Goal: Task Accomplishment & Management: Manage account settings

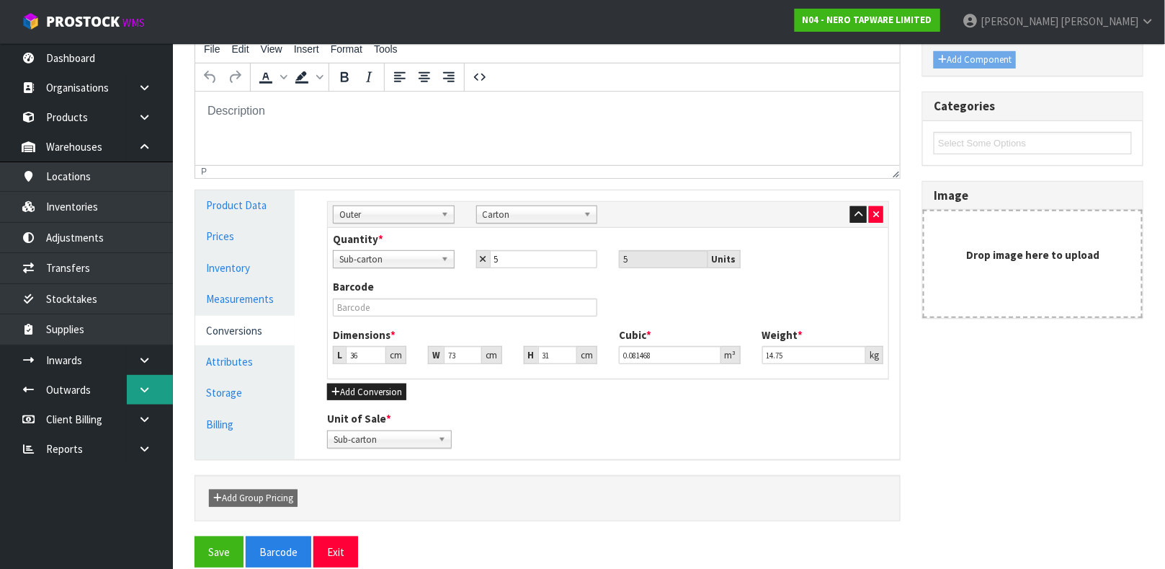
click at [130, 375] on link at bounding box center [150, 390] width 46 height 30
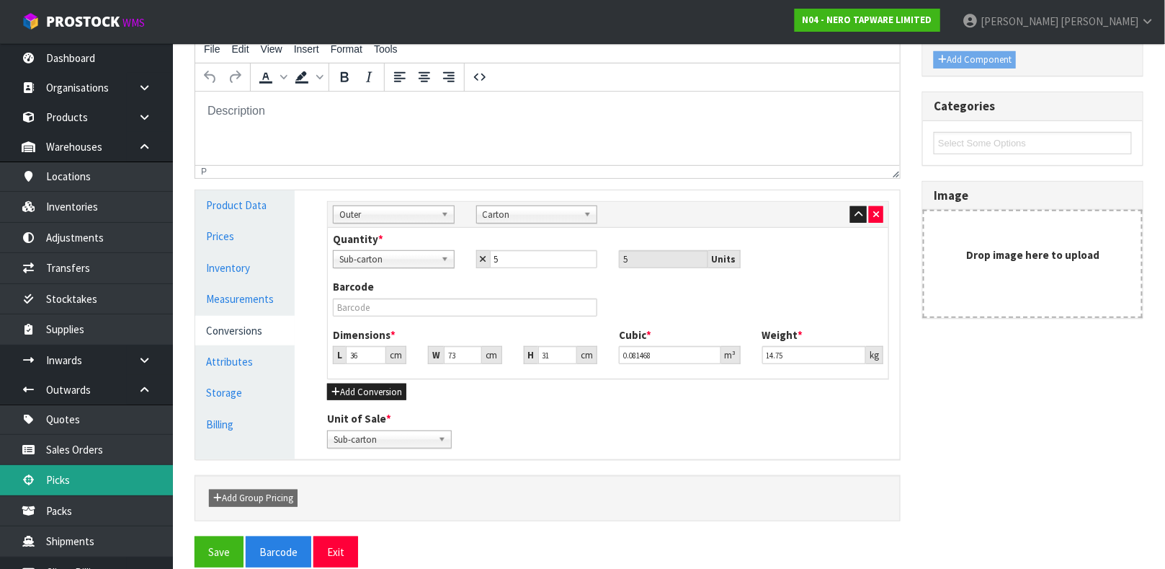
click at [76, 473] on link "Picks" at bounding box center [86, 480] width 173 height 30
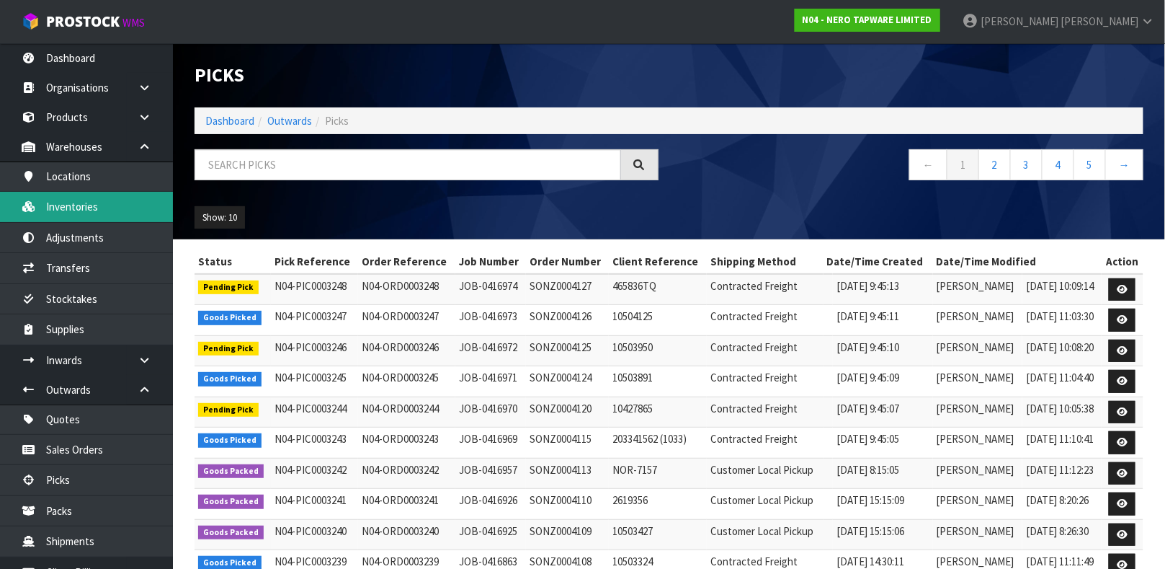
click at [87, 204] on link "Inventories" at bounding box center [86, 207] width 173 height 30
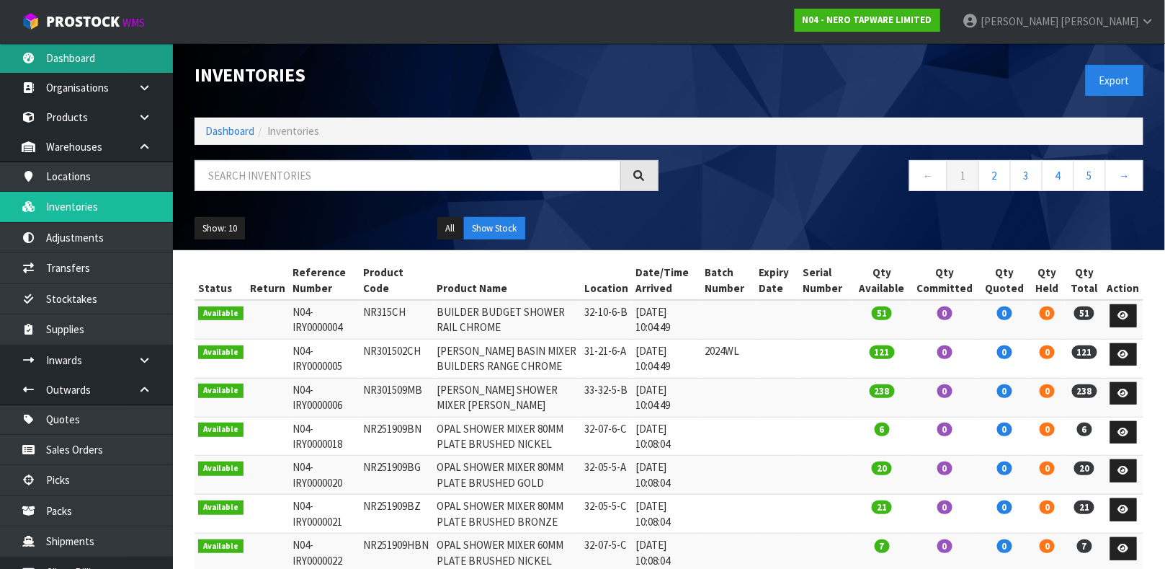
click at [76, 58] on link "Dashboard" at bounding box center [86, 58] width 173 height 30
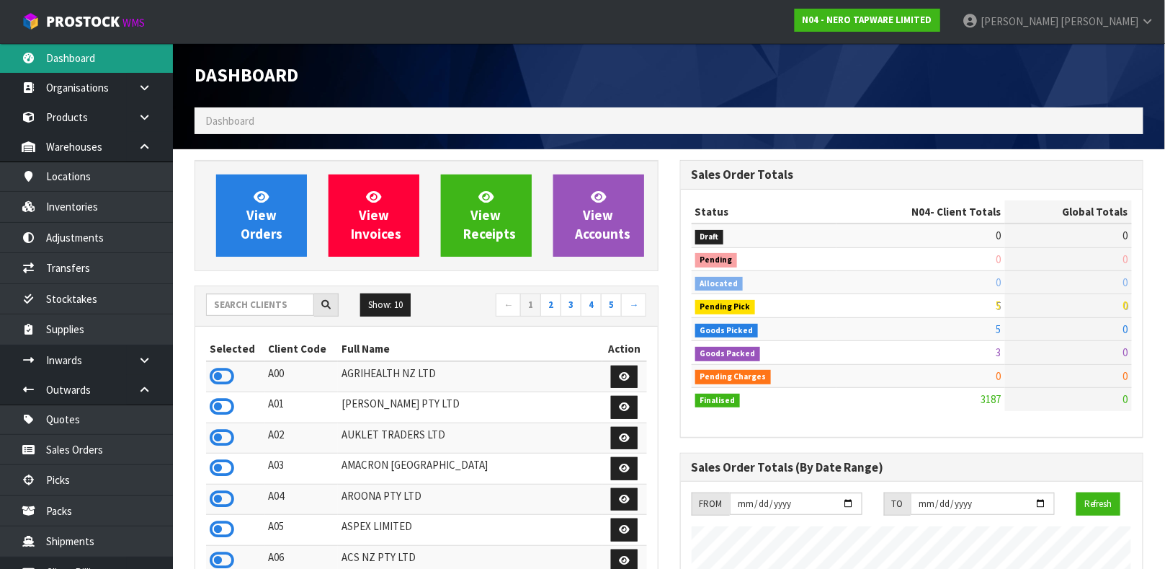
scroll to position [1171, 485]
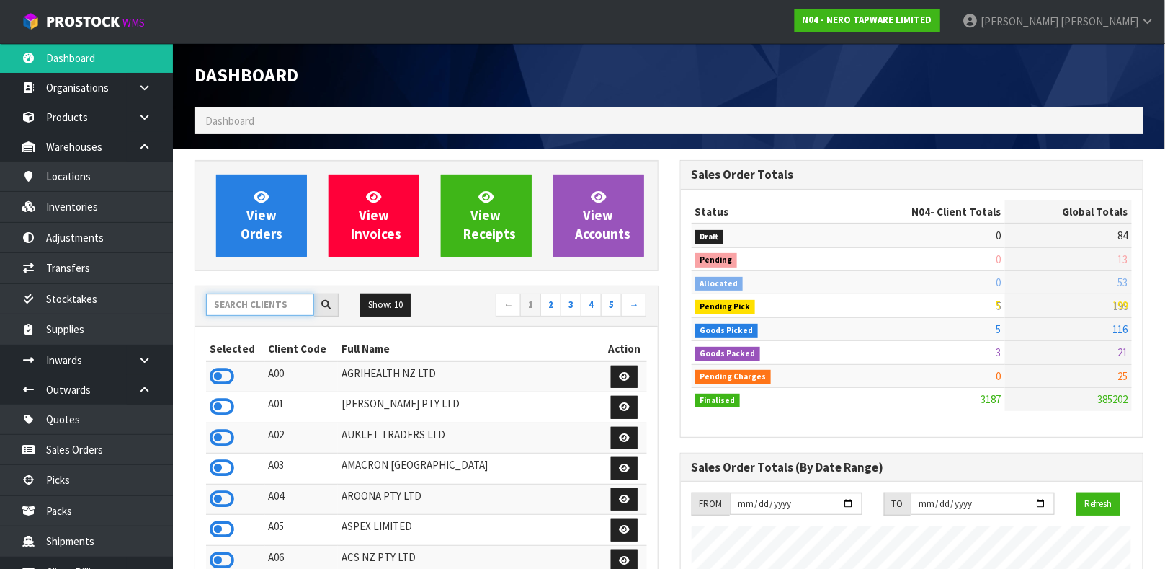
click at [240, 303] on input "text" at bounding box center [260, 304] width 108 height 22
type input "NERO"
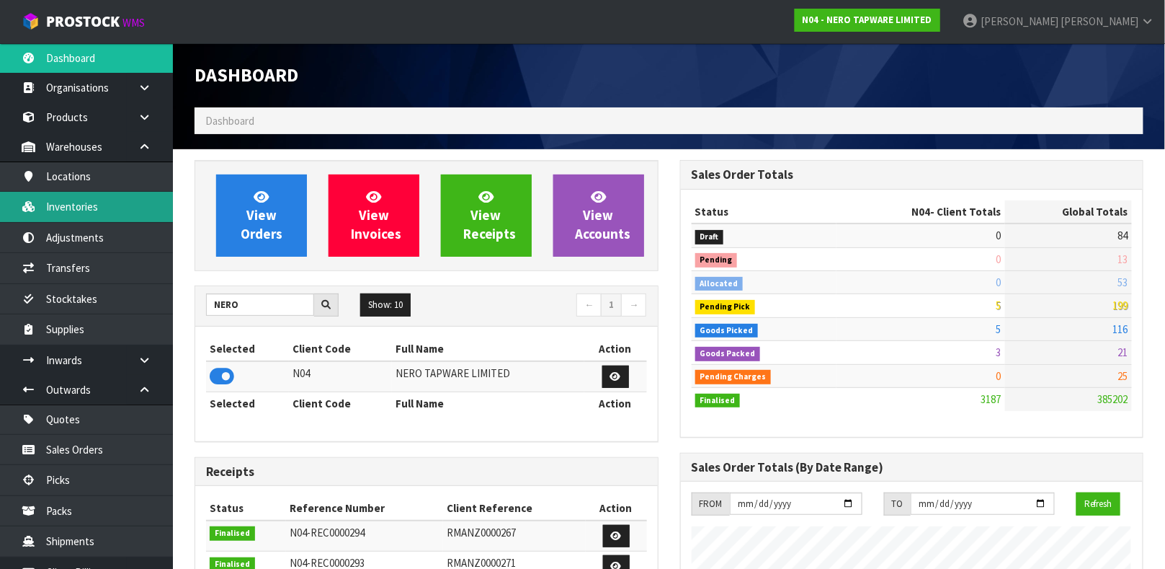
click at [93, 199] on link "Inventories" at bounding box center [86, 207] width 173 height 30
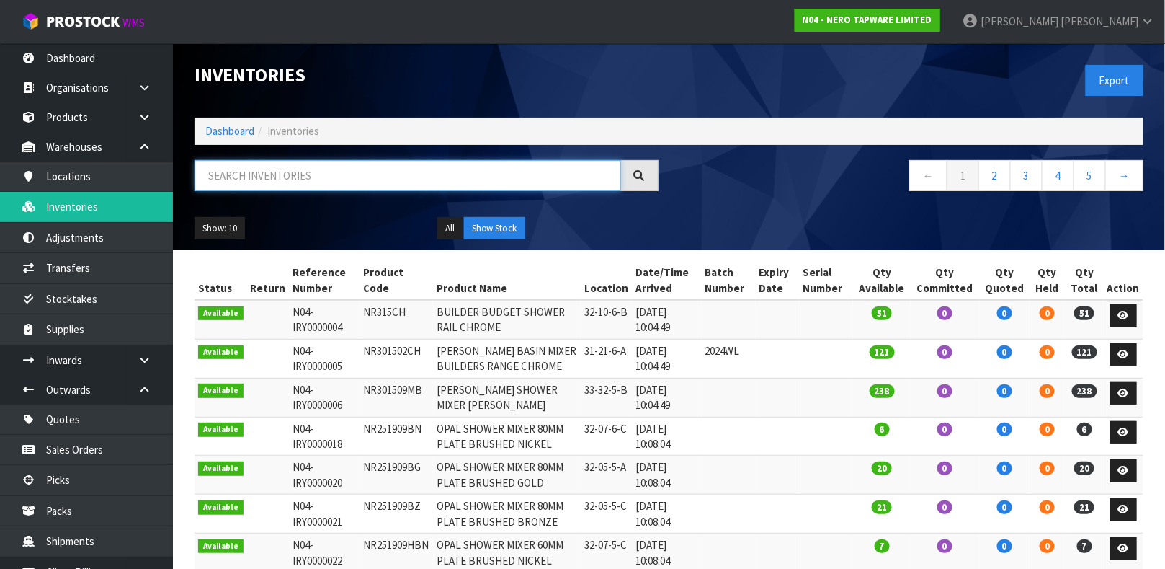
click at [269, 170] on input "text" at bounding box center [408, 175] width 427 height 31
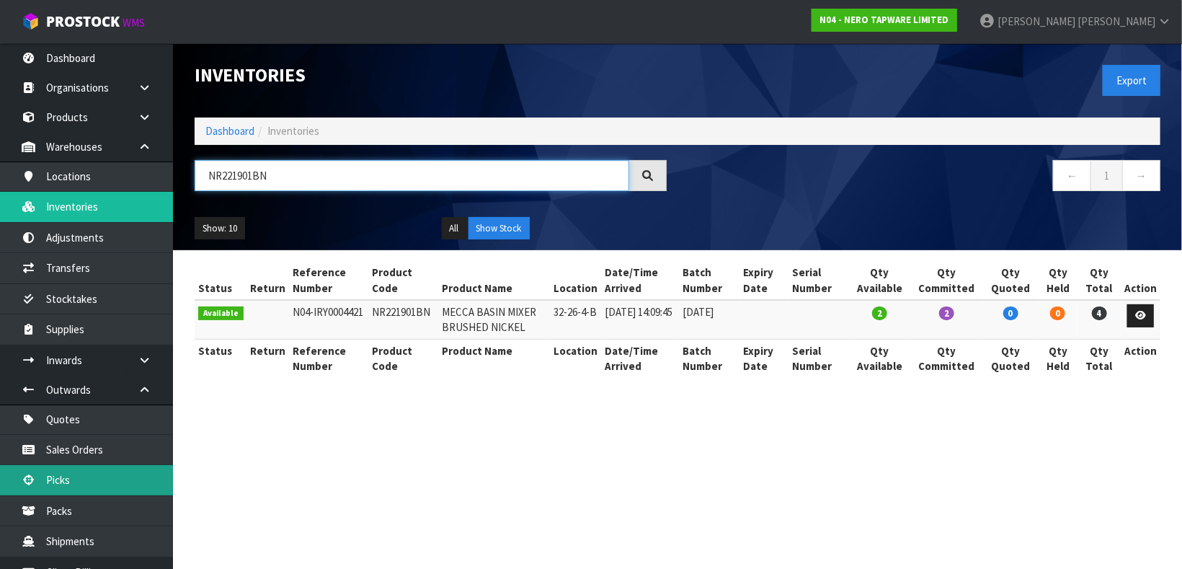
type input "NR221901BN"
click at [85, 476] on link "Picks" at bounding box center [86, 480] width 173 height 30
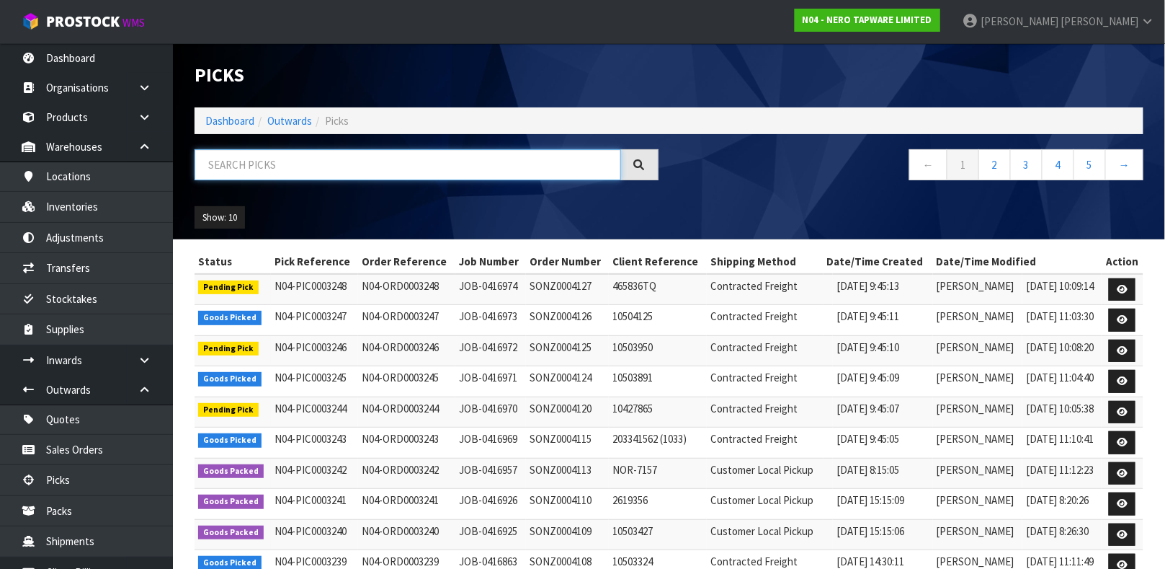
click at [305, 165] on input "text" at bounding box center [408, 164] width 427 height 31
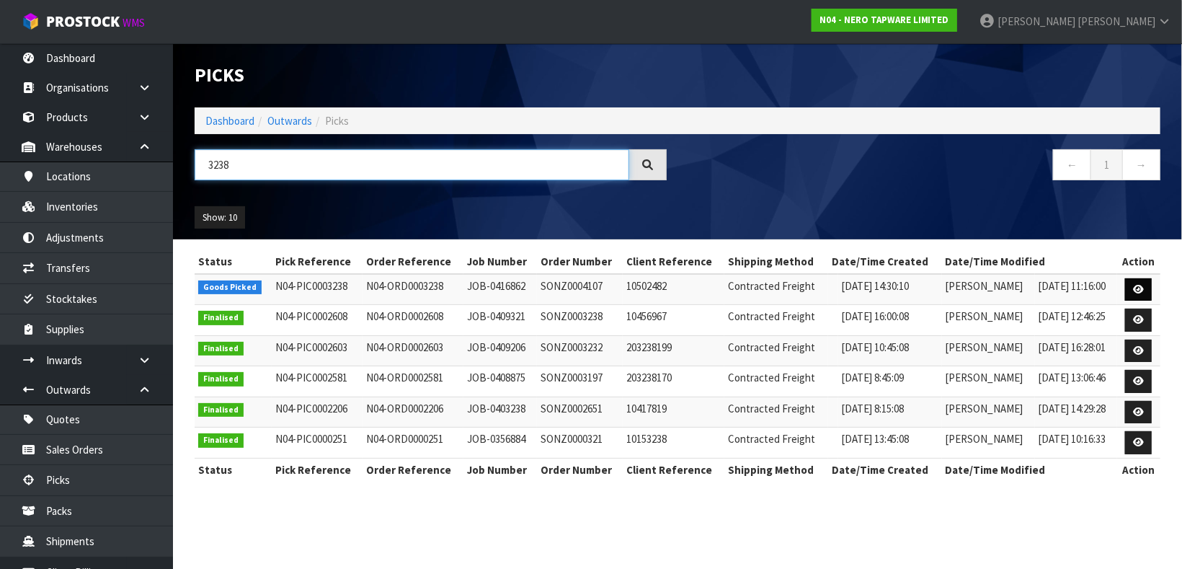
type input "3238"
click at [1147, 294] on link at bounding box center [1138, 289] width 27 height 23
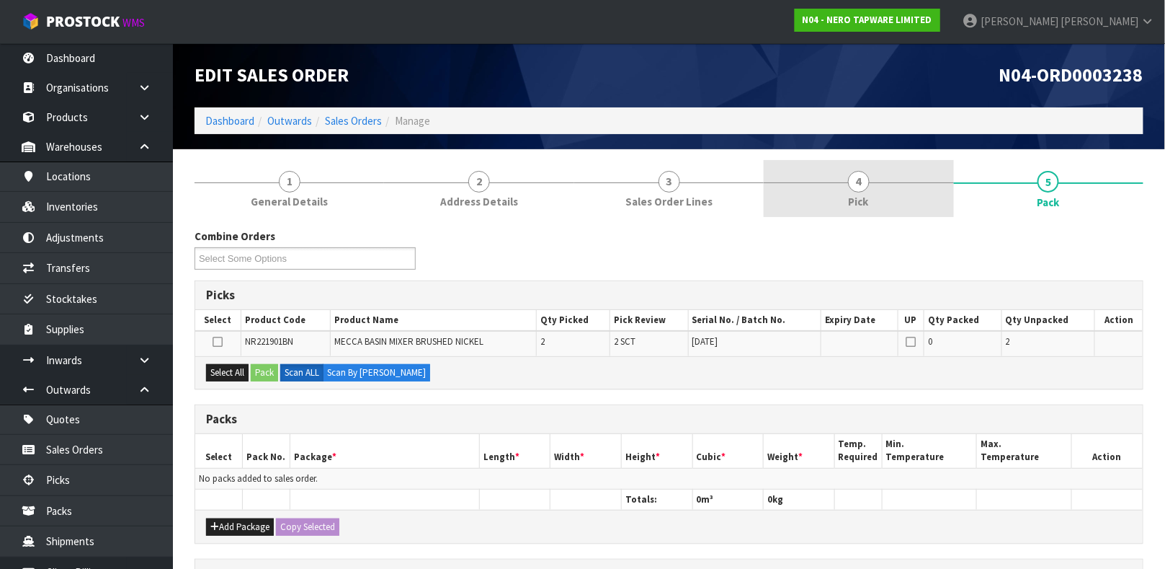
click at [868, 177] on span "4" at bounding box center [859, 182] width 22 height 22
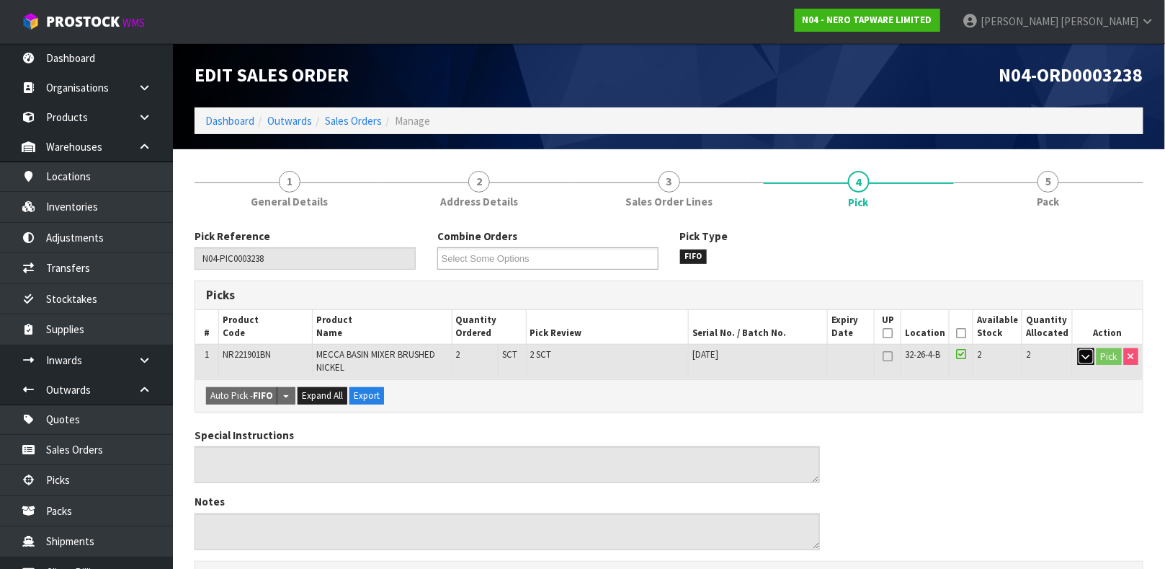
click at [1086, 357] on icon "button" at bounding box center [1086, 356] width 8 height 9
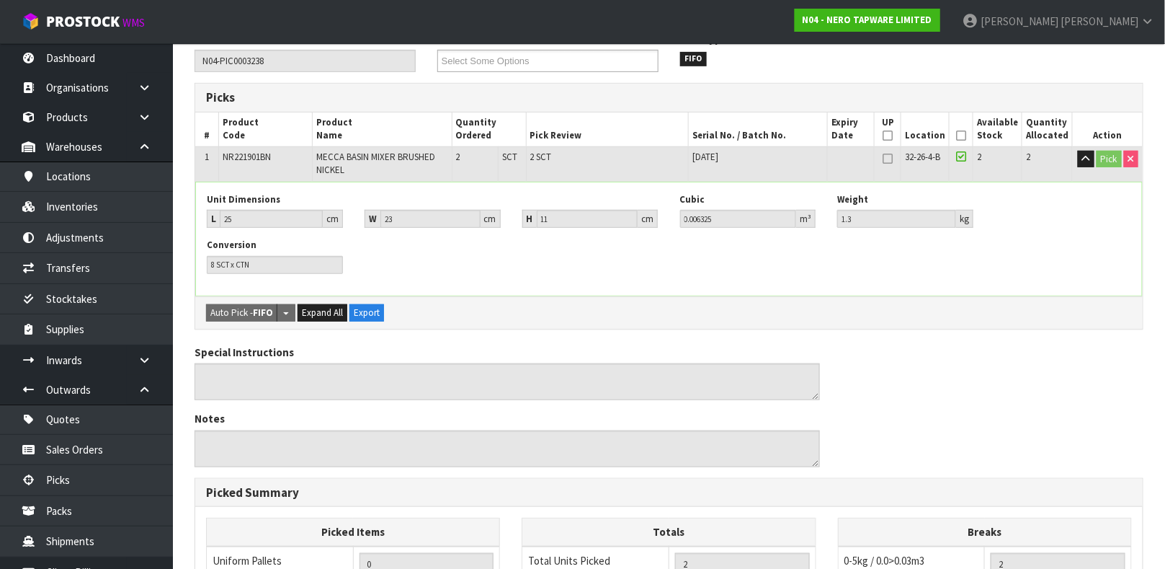
scroll to position [140, 0]
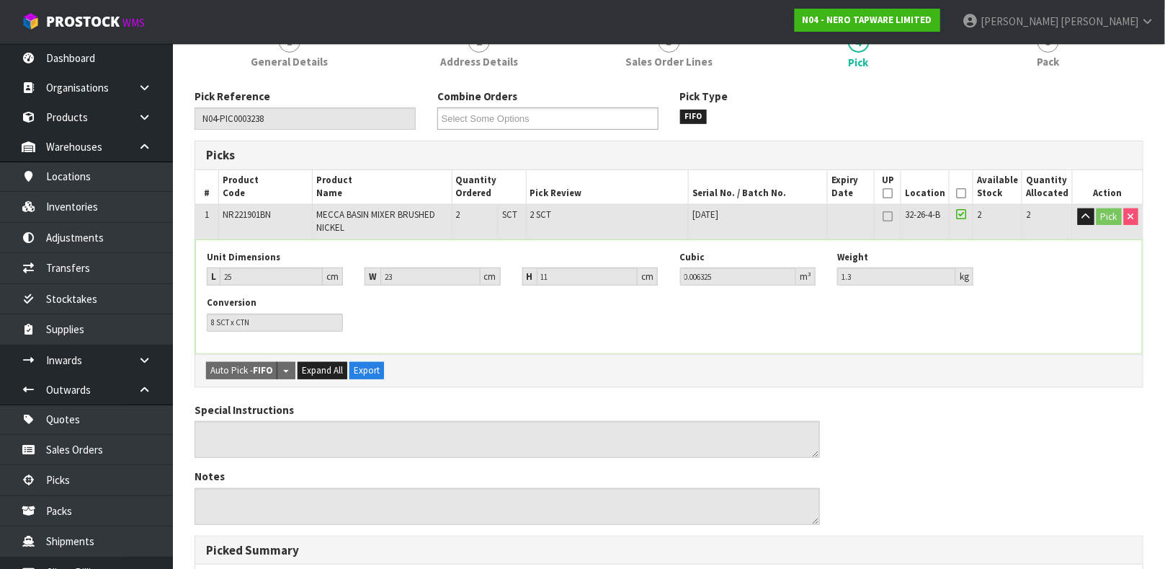
click at [966, 208] on icon at bounding box center [961, 214] width 10 height 12
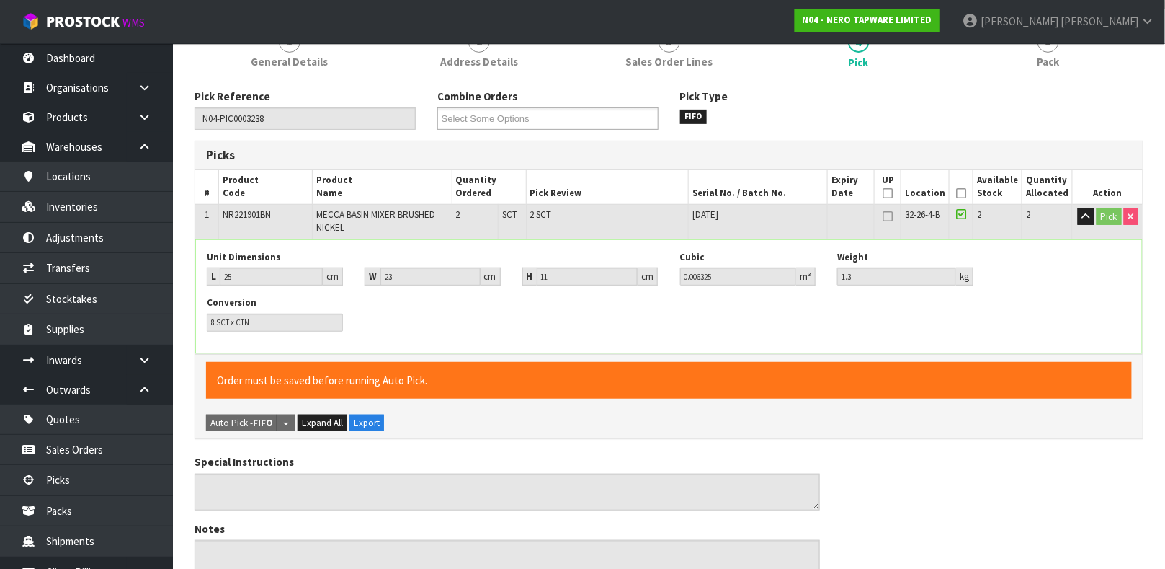
click at [966, 214] on icon at bounding box center [961, 214] width 10 height 12
click at [1087, 217] on icon "button" at bounding box center [1086, 216] width 8 height 9
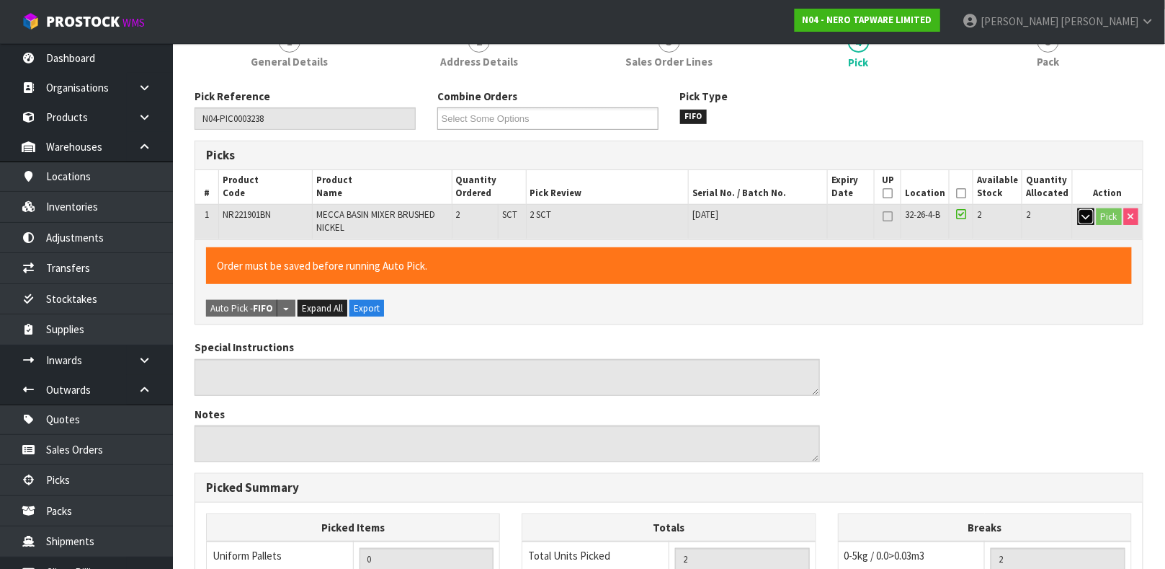
click at [1087, 217] on icon "button" at bounding box center [1086, 216] width 8 height 9
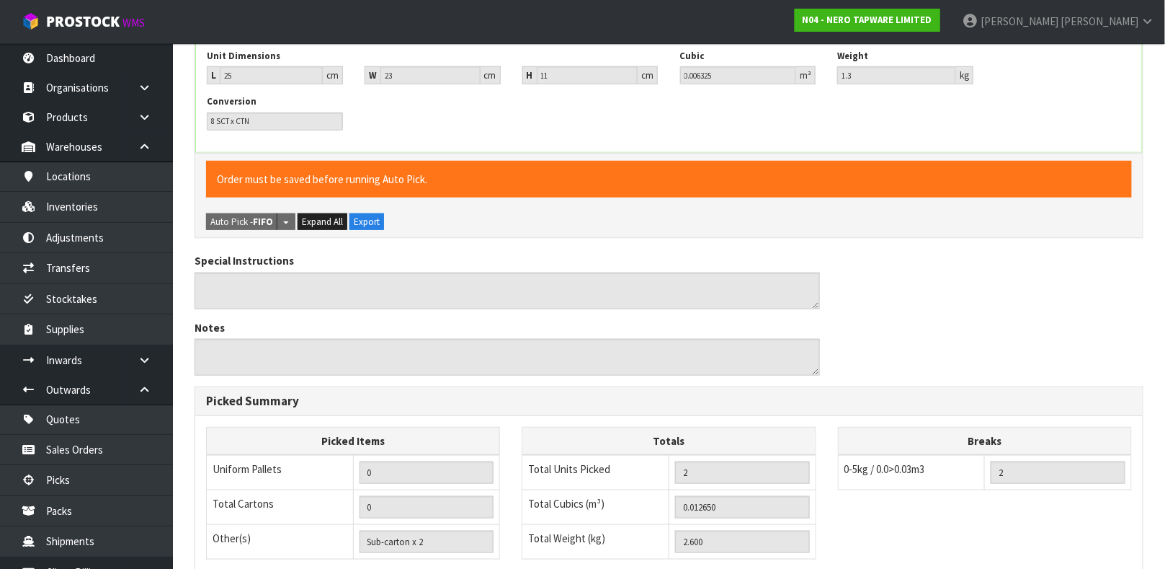
scroll to position [557, 0]
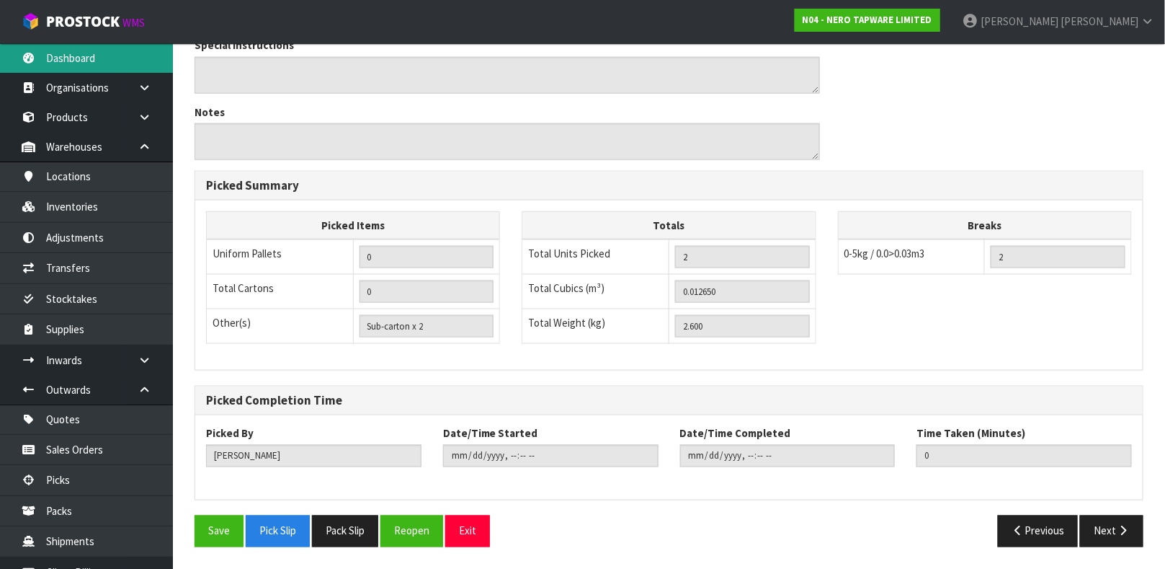
click at [115, 68] on link "Dashboard" at bounding box center [86, 58] width 173 height 30
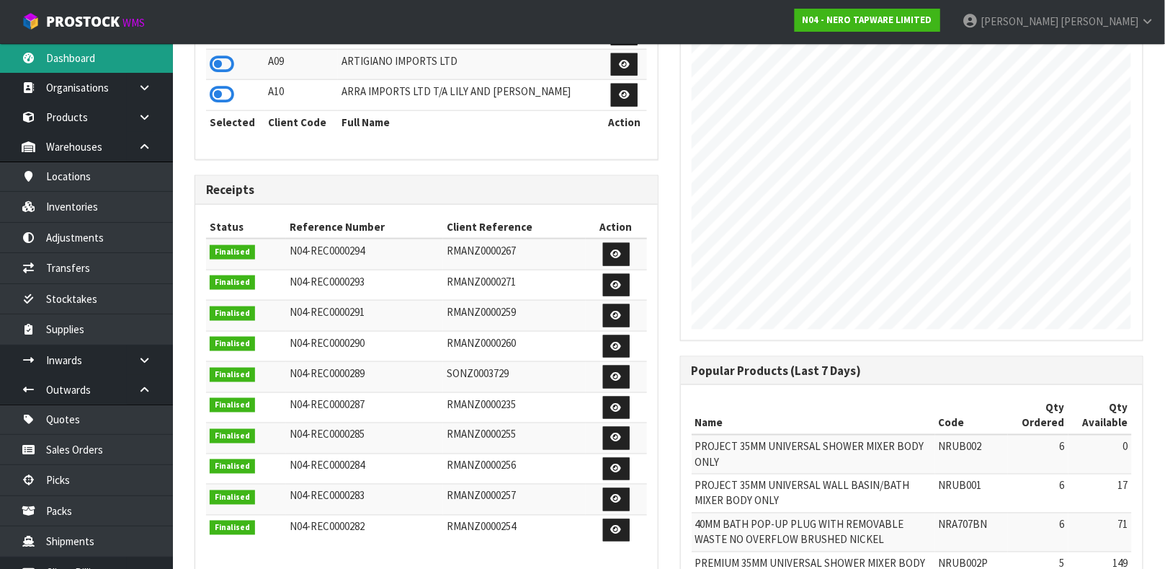
scroll to position [1171, 485]
